Goal: Find specific page/section: Find specific page/section

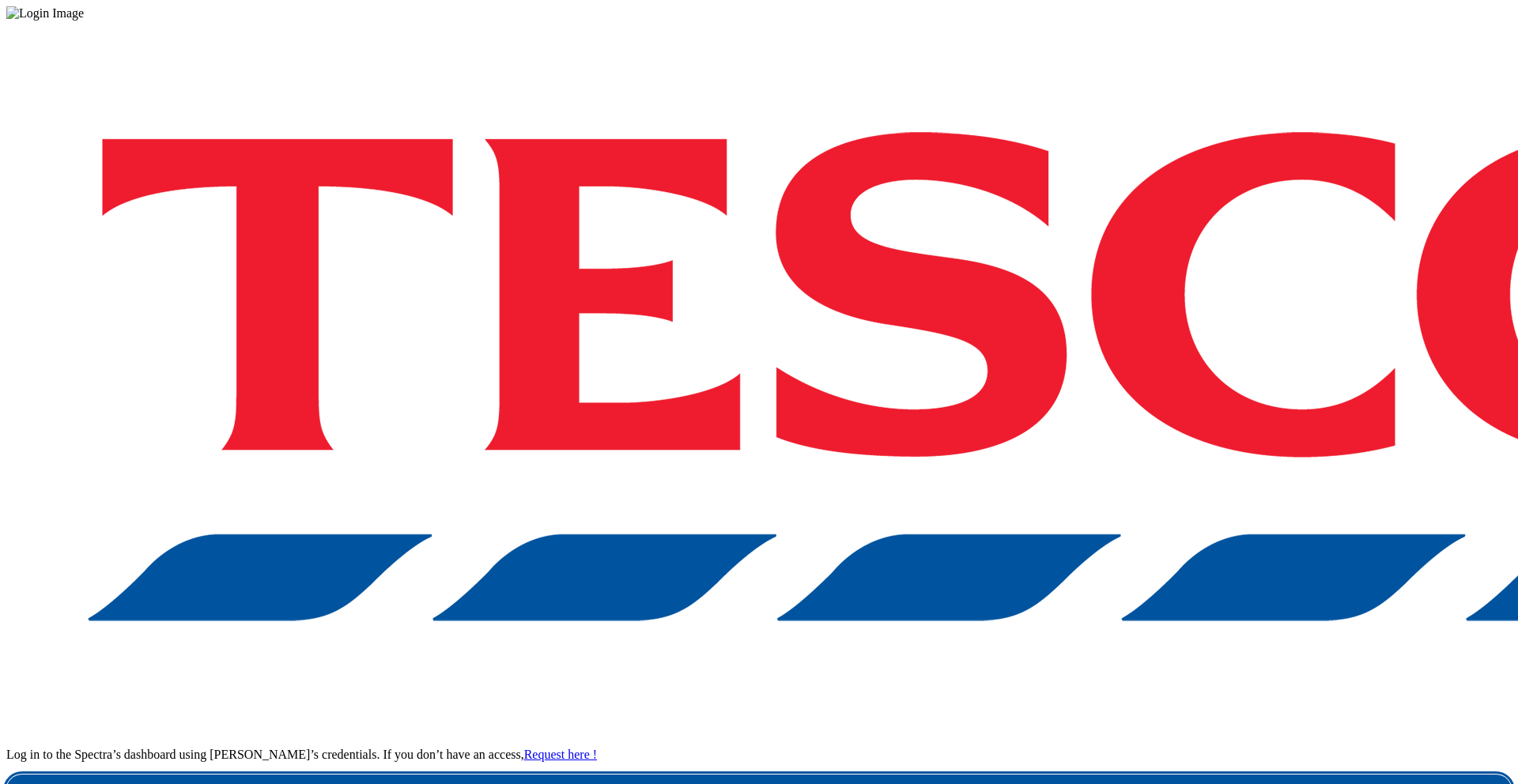
click at [1053, 774] on link "Login" at bounding box center [759, 790] width 1506 height 32
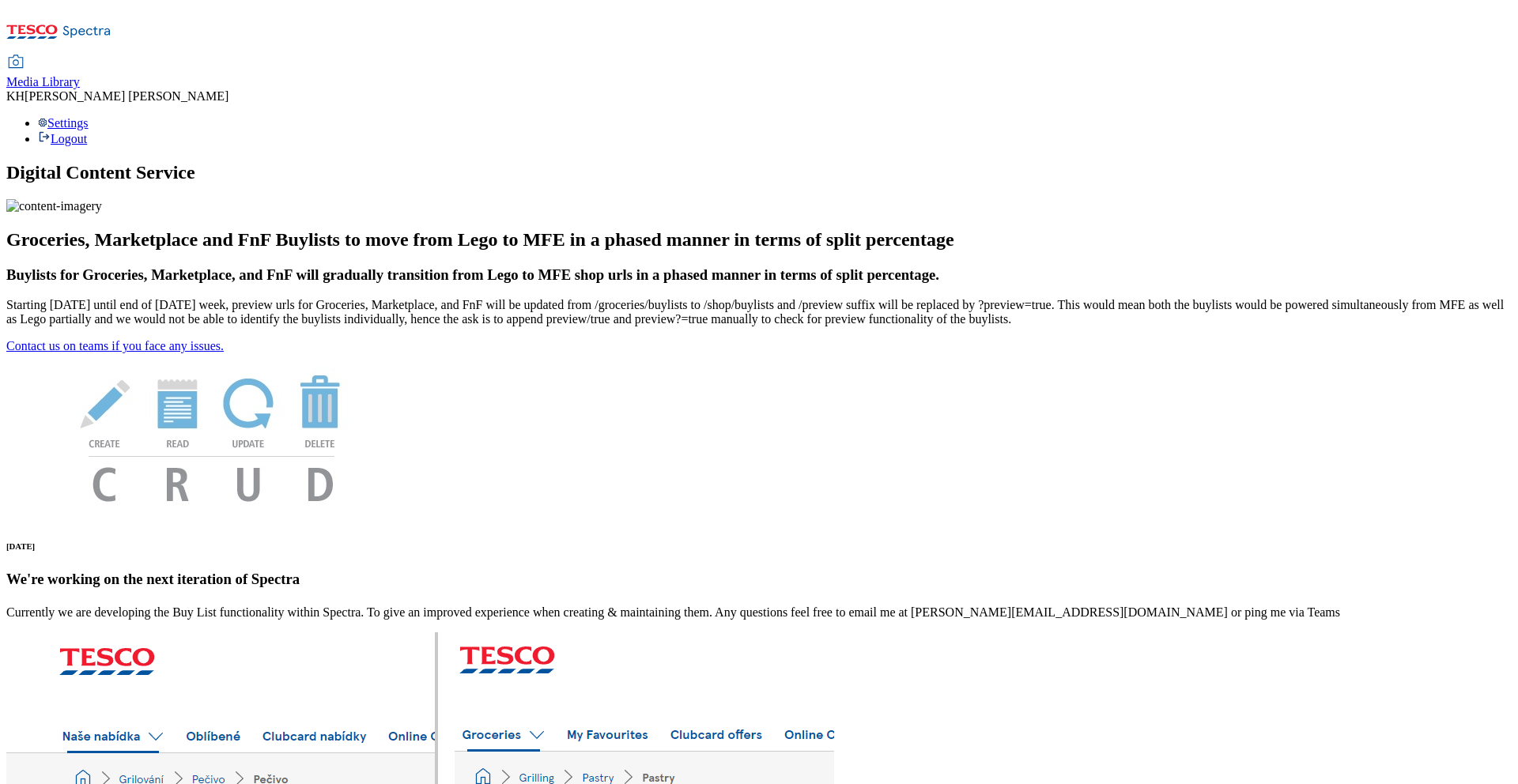
click at [84, 37] on icon at bounding box center [59, 37] width 105 height 34
click at [1465, 116] on div "Settings Logout" at bounding box center [759, 131] width 1506 height 30
click at [105, 27] on icon at bounding box center [59, 37] width 105 height 34
click at [80, 75] on span "Media Library" at bounding box center [43, 82] width 73 height 13
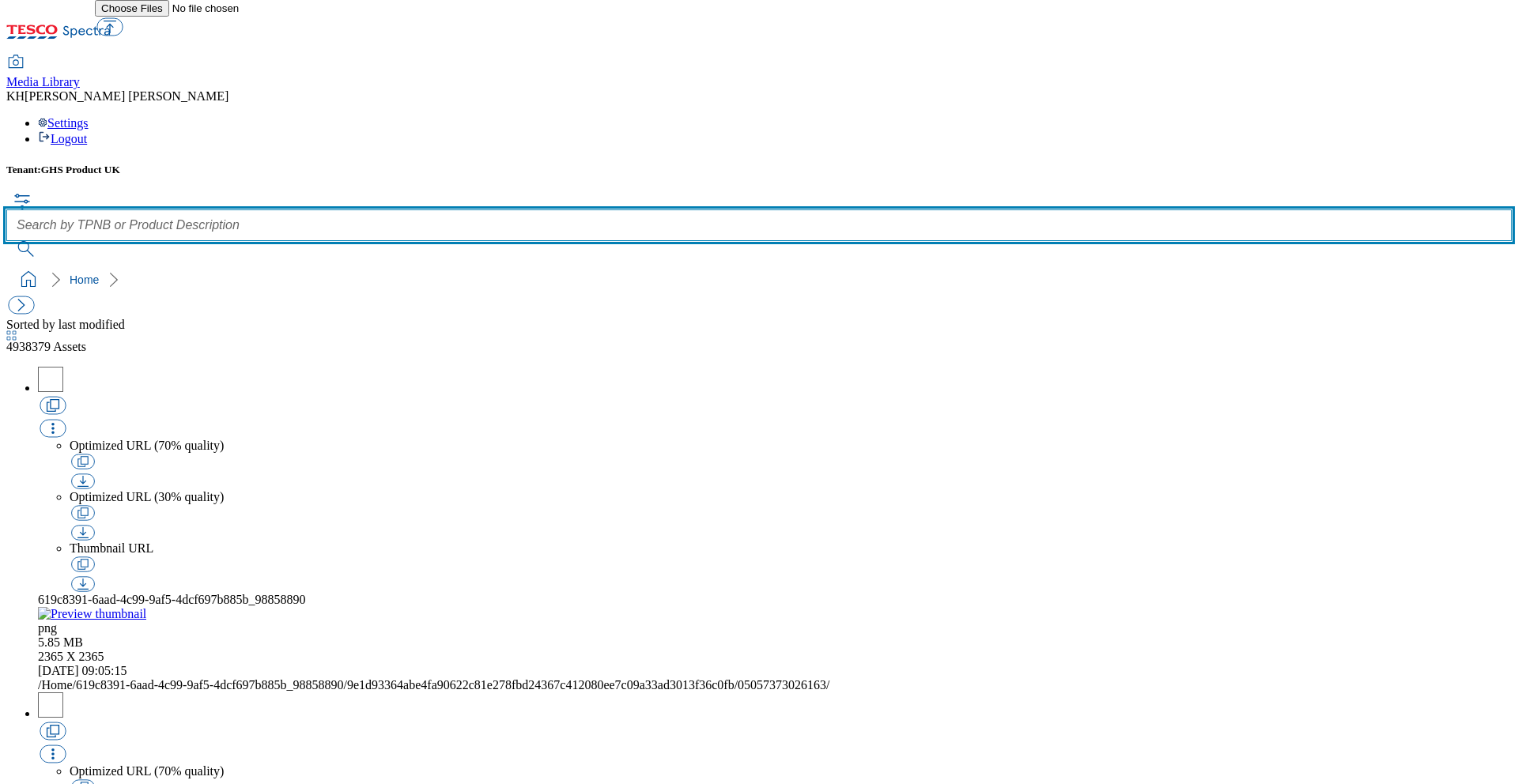
click at [613, 209] on input "text" at bounding box center [759, 225] width 1506 height 32
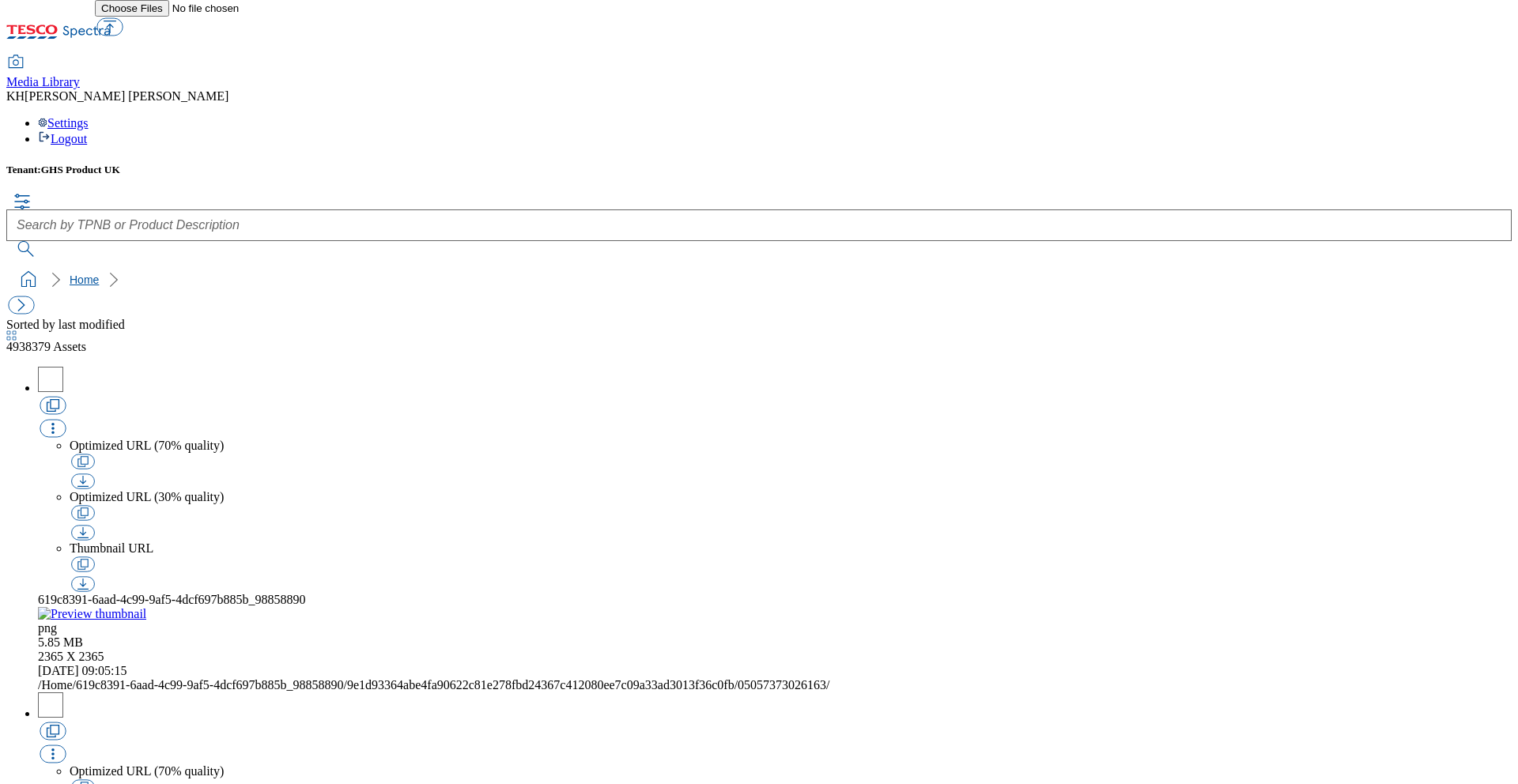
click at [69, 274] on link "Home" at bounding box center [84, 280] width 29 height 12
click at [109, 272] on icon "breadcrumb" at bounding box center [113, 280] width 10 height 15
click at [34, 296] on button "button" at bounding box center [20, 305] width 26 height 18
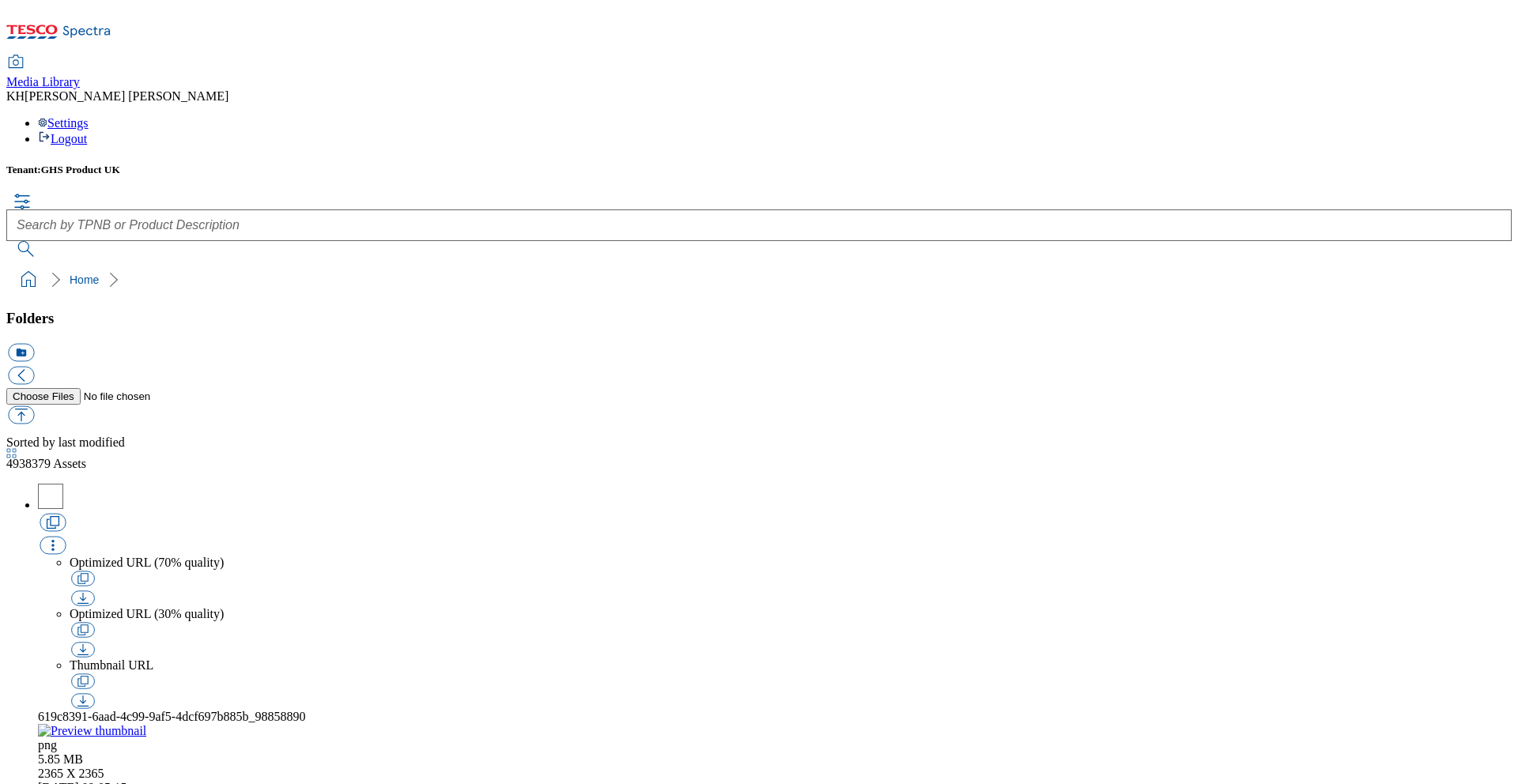
scroll to position [1044, 0]
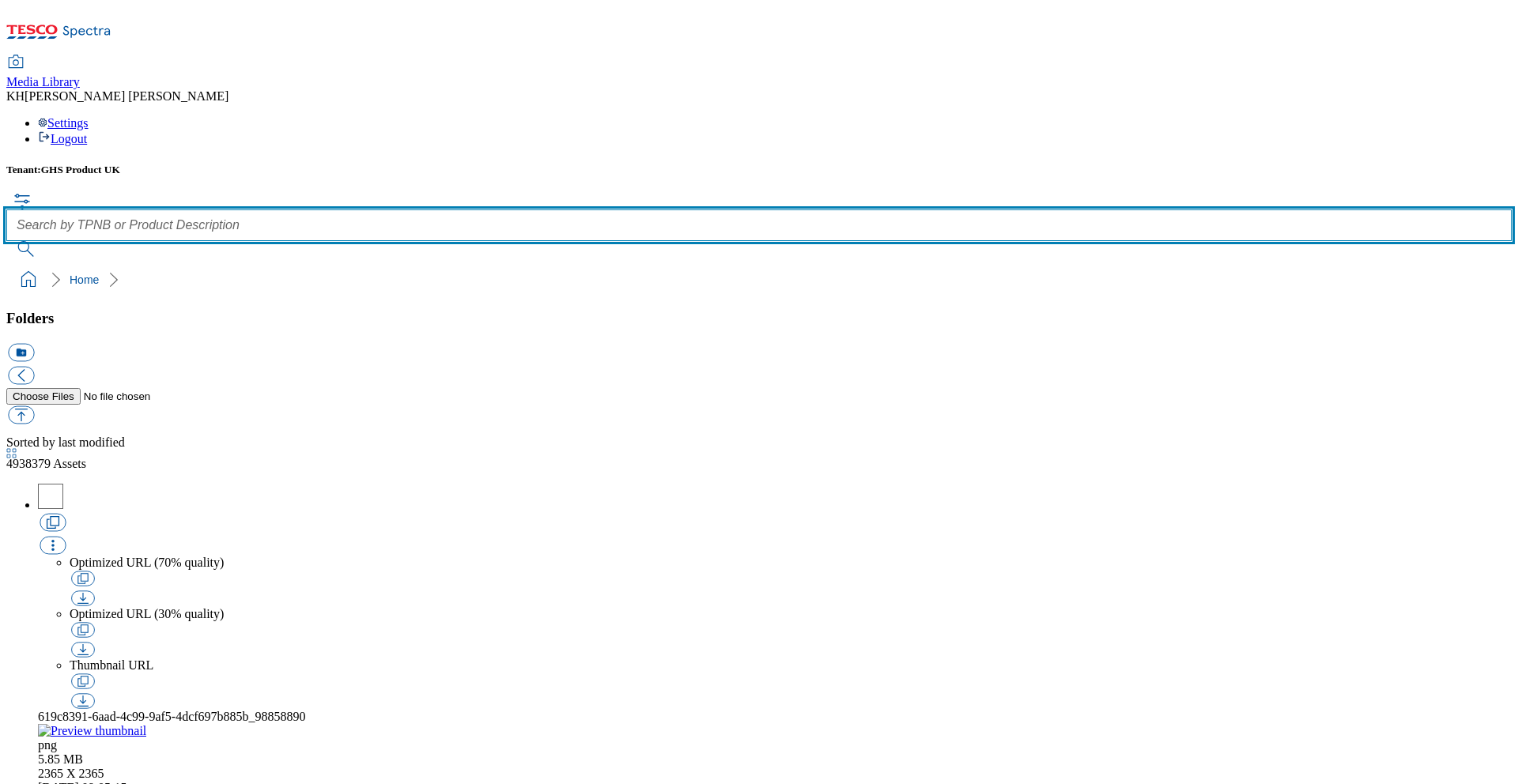
click at [642, 209] on input "text" at bounding box center [759, 225] width 1506 height 32
type input "christmas"
click at [7, 241] on button "submit" at bounding box center [27, 249] width 41 height 15
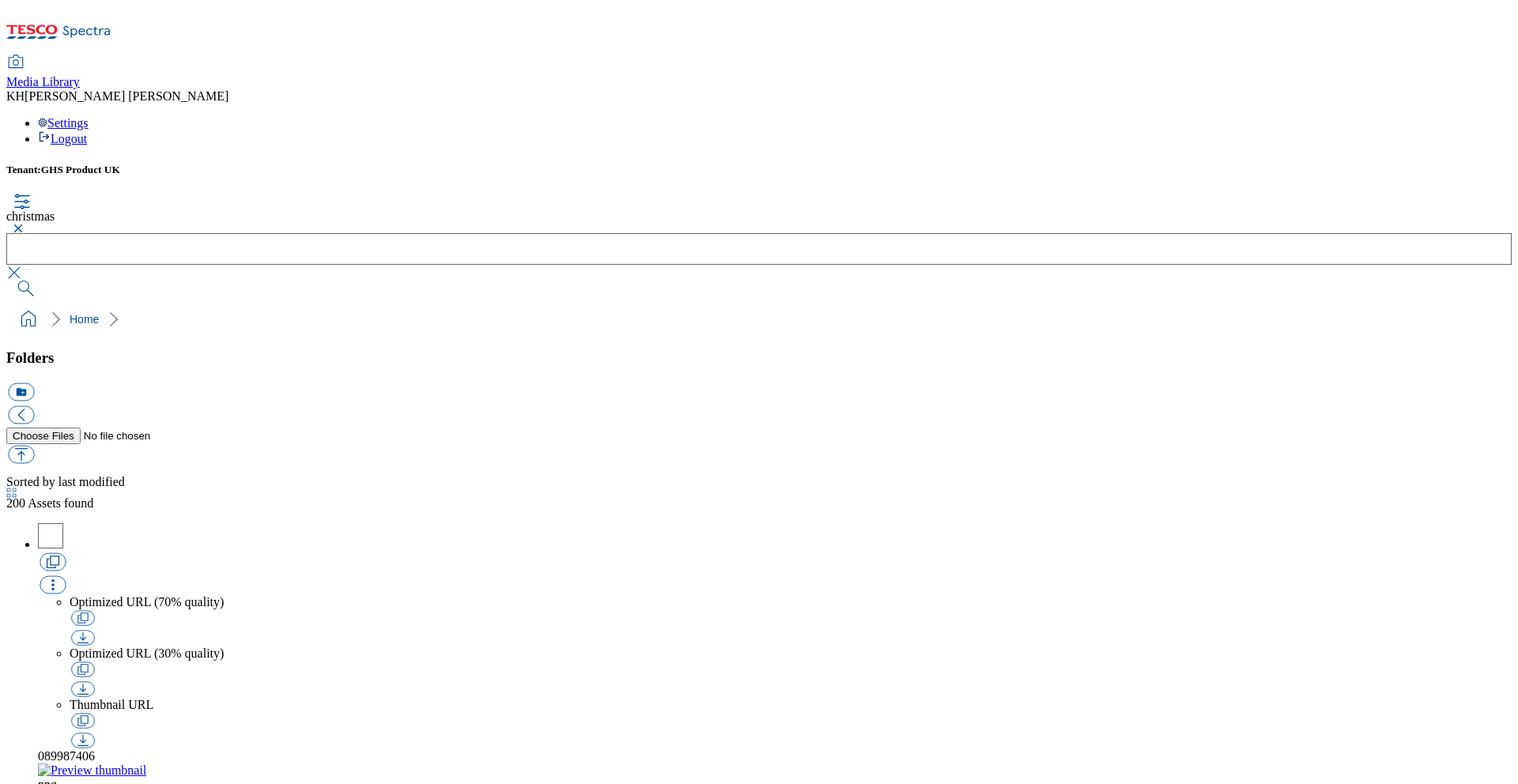
click at [96, 163] on span "GHS Product UK" at bounding box center [81, 169] width 79 height 12
click at [69, 313] on link "Home" at bounding box center [84, 319] width 29 height 12
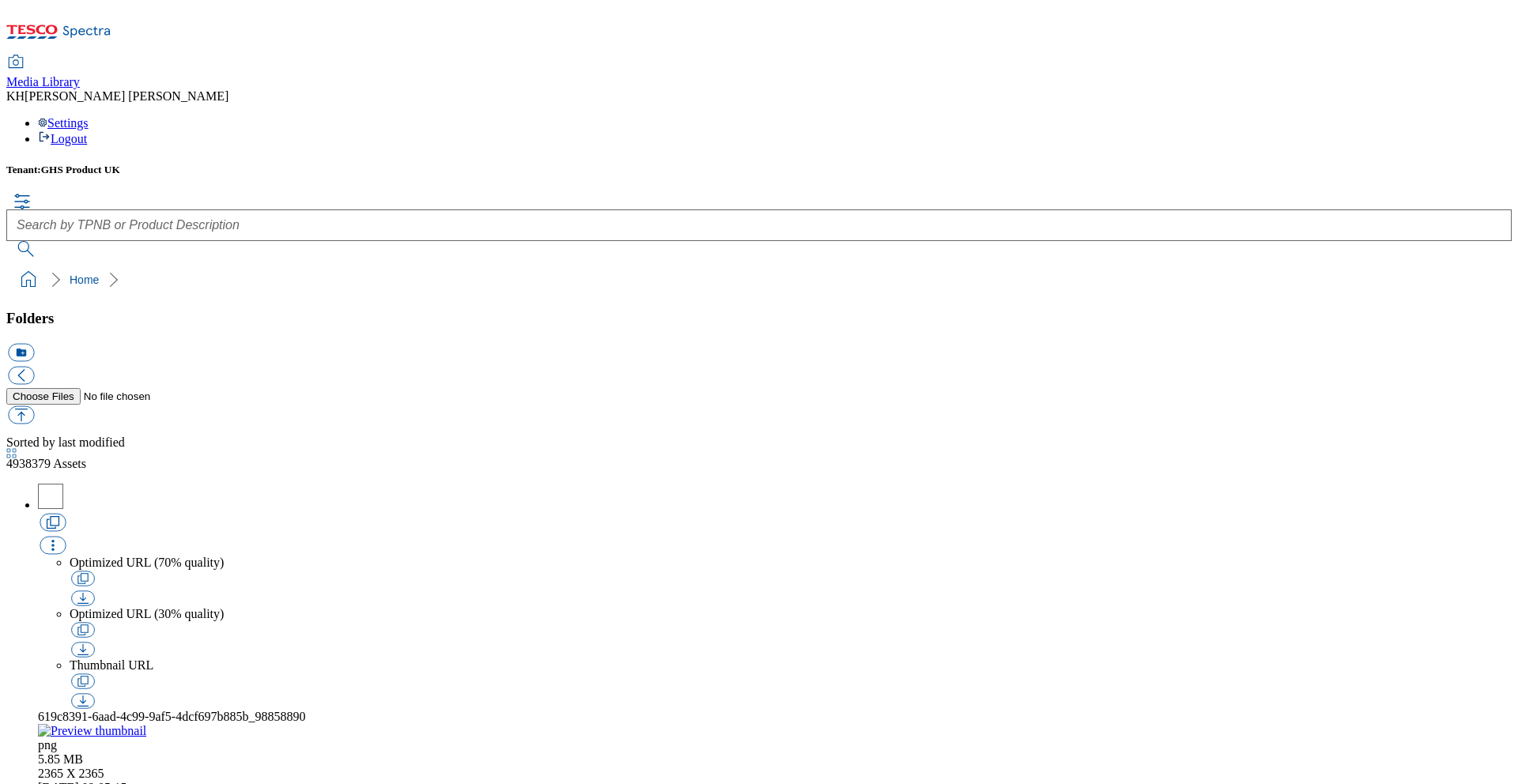
click at [63, 265] on ol "Home" at bounding box center [763, 280] width 1496 height 30
click at [109, 272] on icon "breadcrumb" at bounding box center [113, 280] width 10 height 15
click at [32, 309] on h3 "Folders" at bounding box center [759, 318] width 1506 height 17
click at [34, 366] on button "button" at bounding box center [20, 375] width 26 height 18
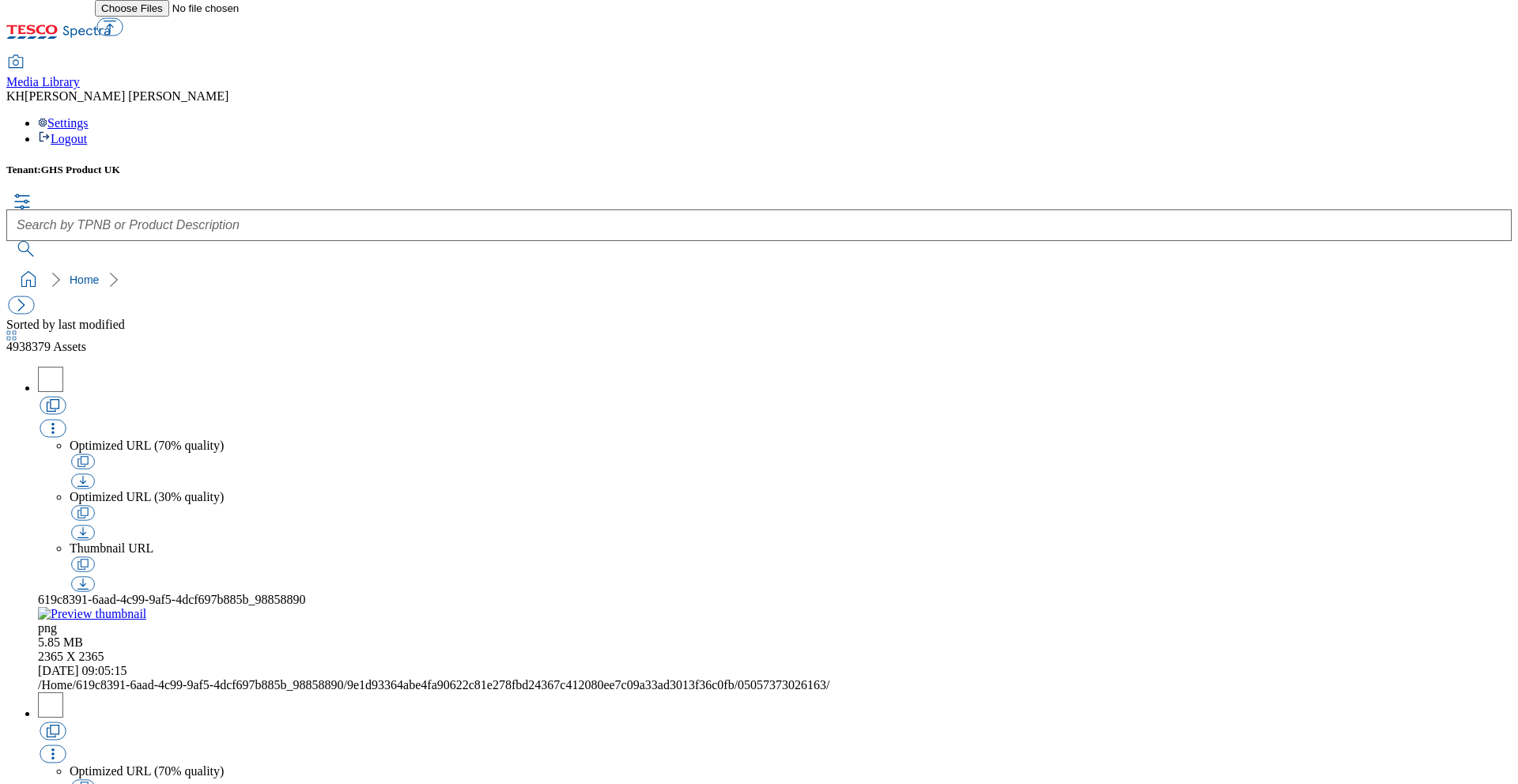
click at [1490, 12] on div "Media Library KH Kavindra Huggins Settings Logout" at bounding box center [759, 77] width 1506 height 140
click at [1489, 14] on div "Media Library KH Kavindra Huggins Settings Logout" at bounding box center [759, 77] width 1506 height 140
click at [1482, 116] on div "Settings Logout" at bounding box center [759, 131] width 1506 height 30
click at [103, 29] on icon at bounding box center [59, 37] width 105 height 34
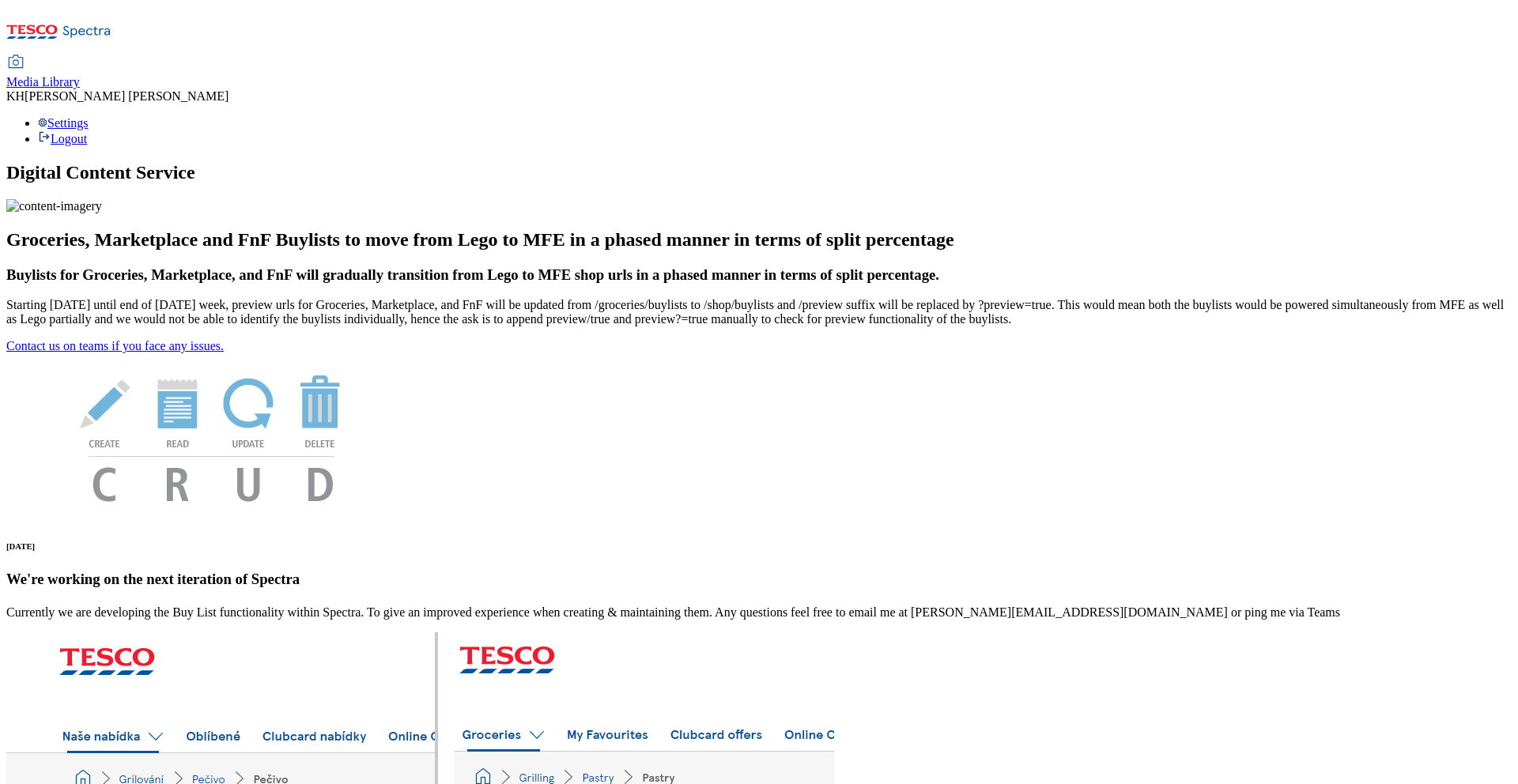
click at [25, 53] on icon at bounding box center [16, 62] width 19 height 19
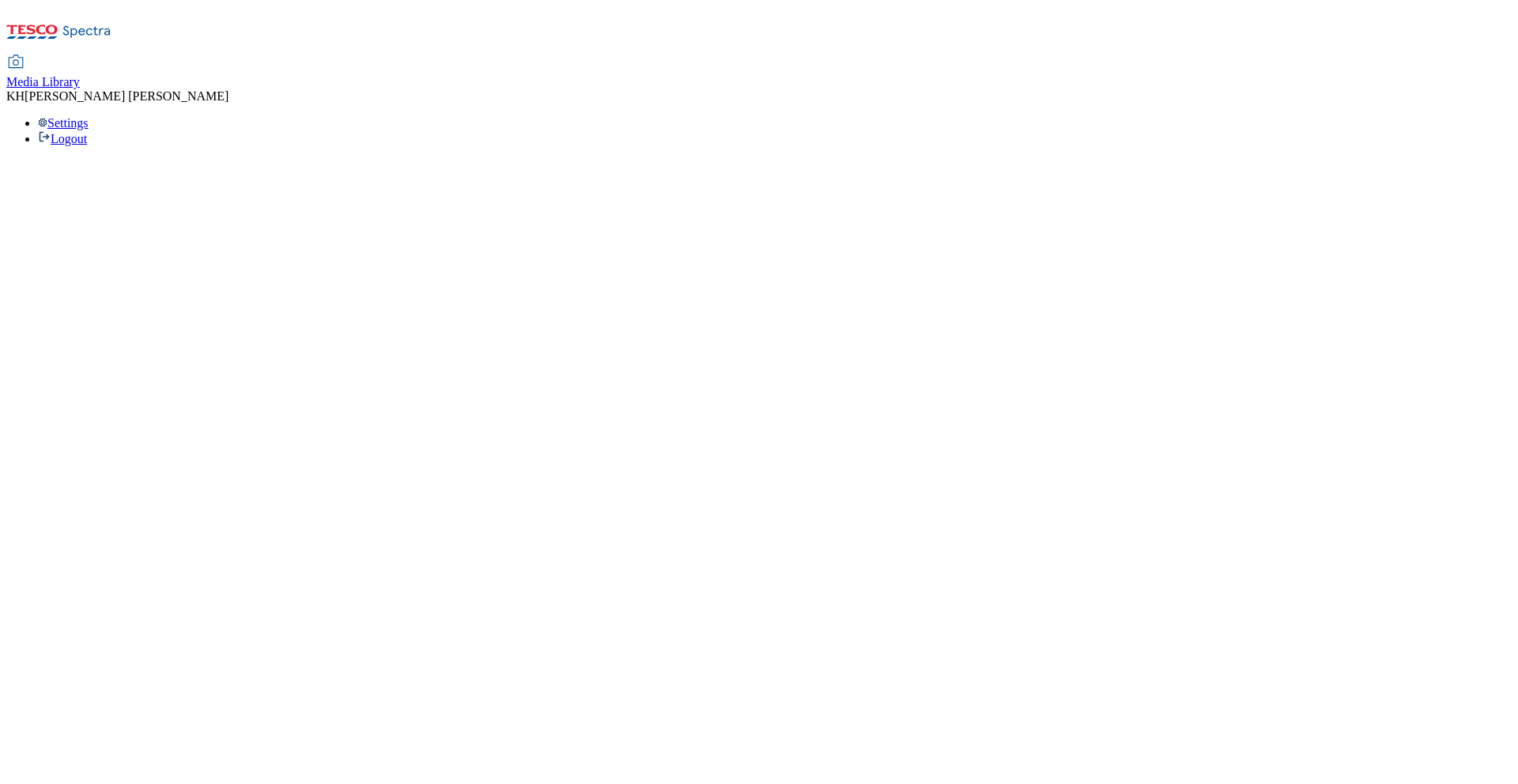
click at [25, 53] on icon at bounding box center [16, 62] width 19 height 19
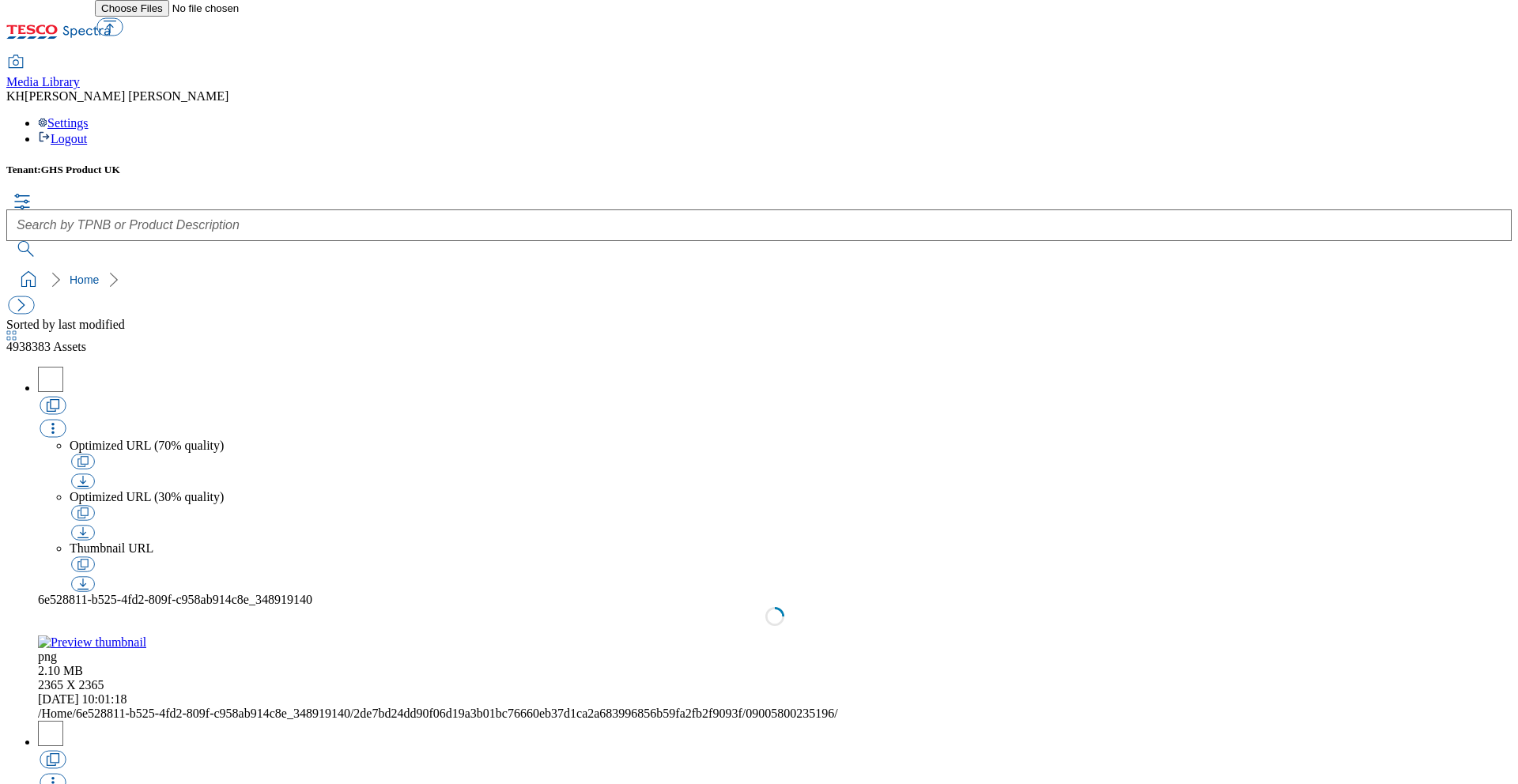
click at [83, 163] on span "GHS Product UK" at bounding box center [81, 169] width 79 height 12
click at [7, 163] on div "Tenant: GHS Product UK" at bounding box center [759, 209] width 1506 height 93
click at [24, 296] on button "button" at bounding box center [20, 305] width 26 height 18
